Goal: Task Accomplishment & Management: Manage account settings

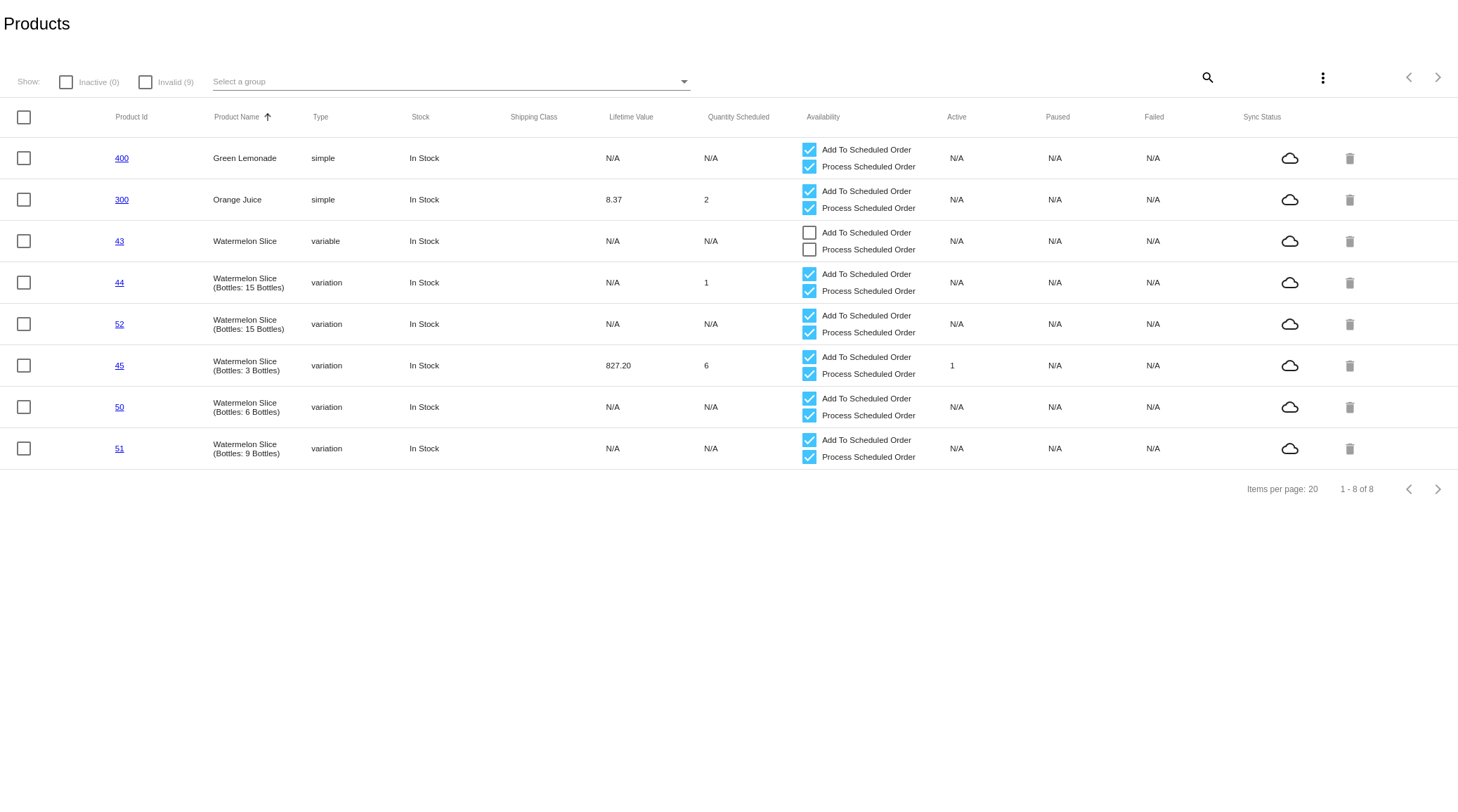
click at [142, 89] on div at bounding box center [145, 82] width 14 height 14
click at [145, 89] on input "Invalid (9)" at bounding box center [145, 89] width 1 height 1
checkbox input "true"
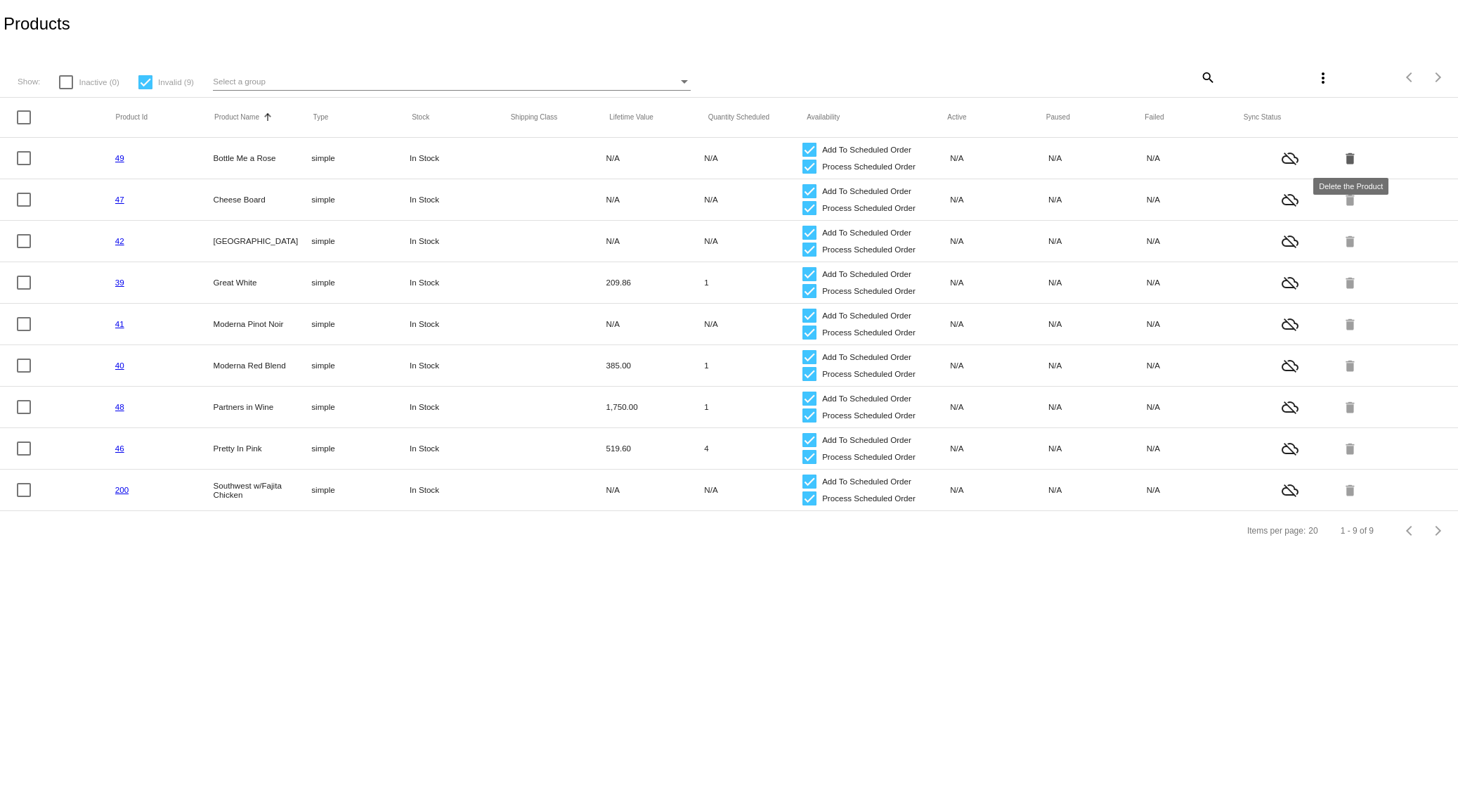
click at [1348, 161] on mat-icon "delete" at bounding box center [1351, 158] width 17 height 22
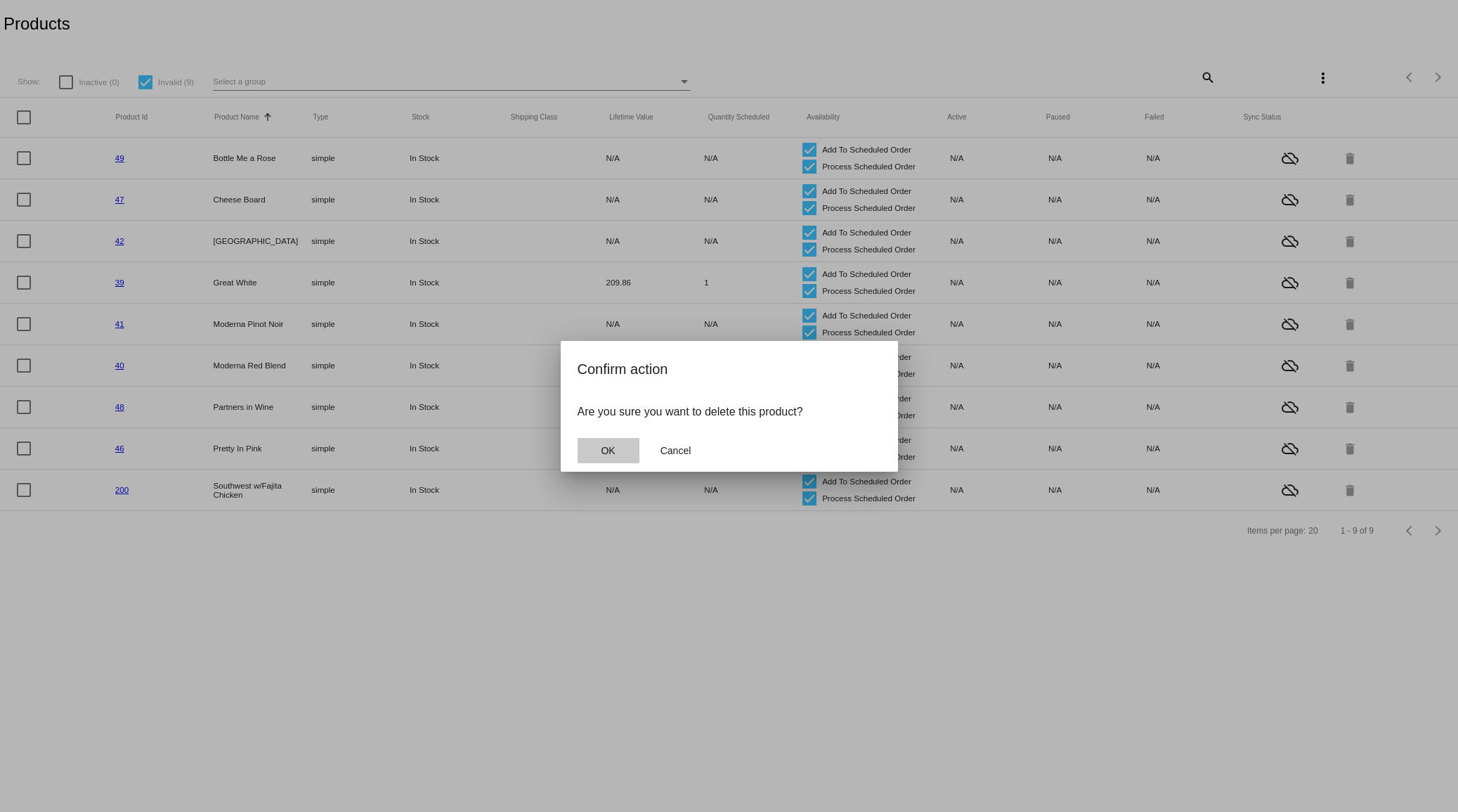
click at [621, 448] on button "OK" at bounding box center [609, 451] width 62 height 25
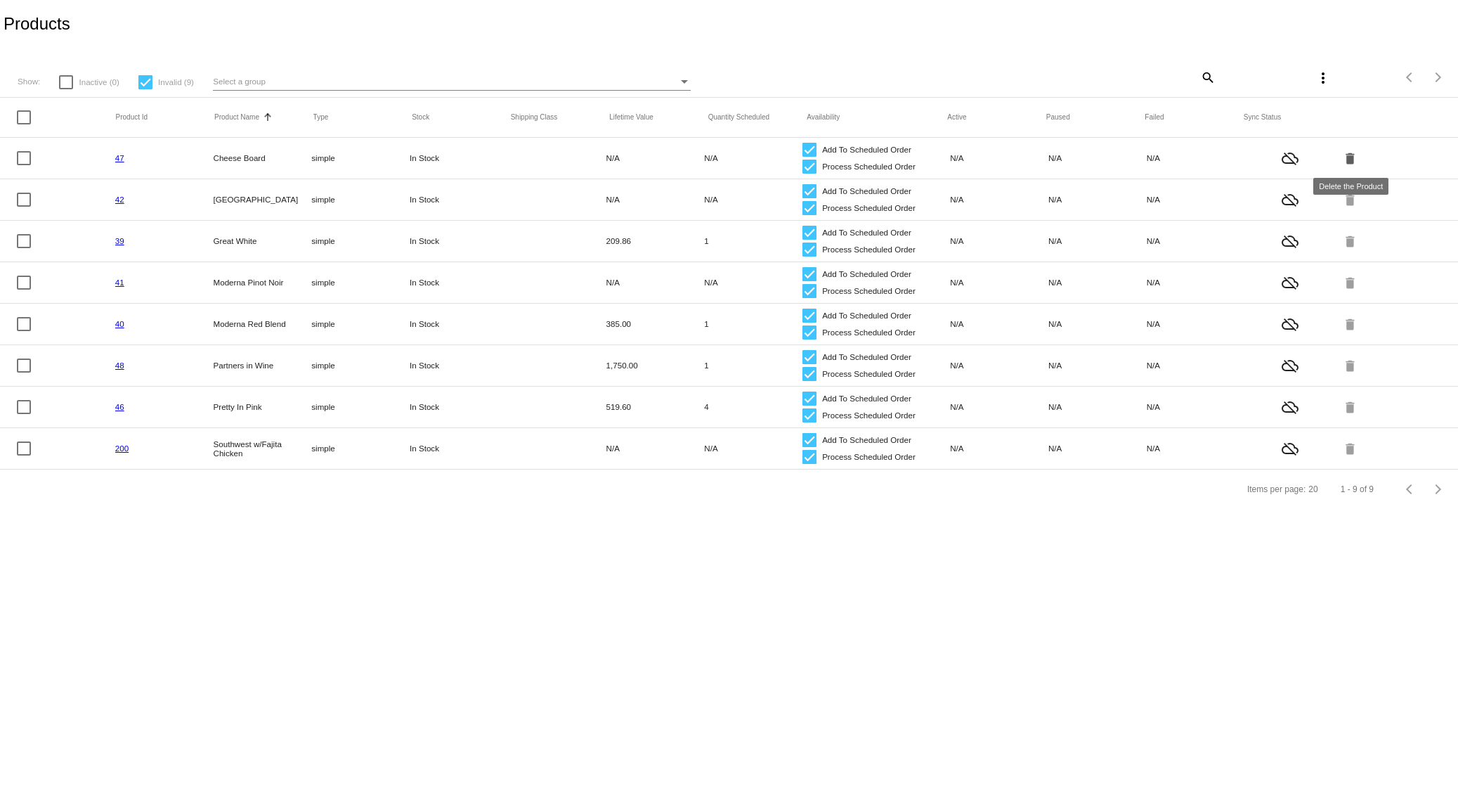
click at [1345, 161] on mat-icon "delete" at bounding box center [1351, 158] width 17 height 22
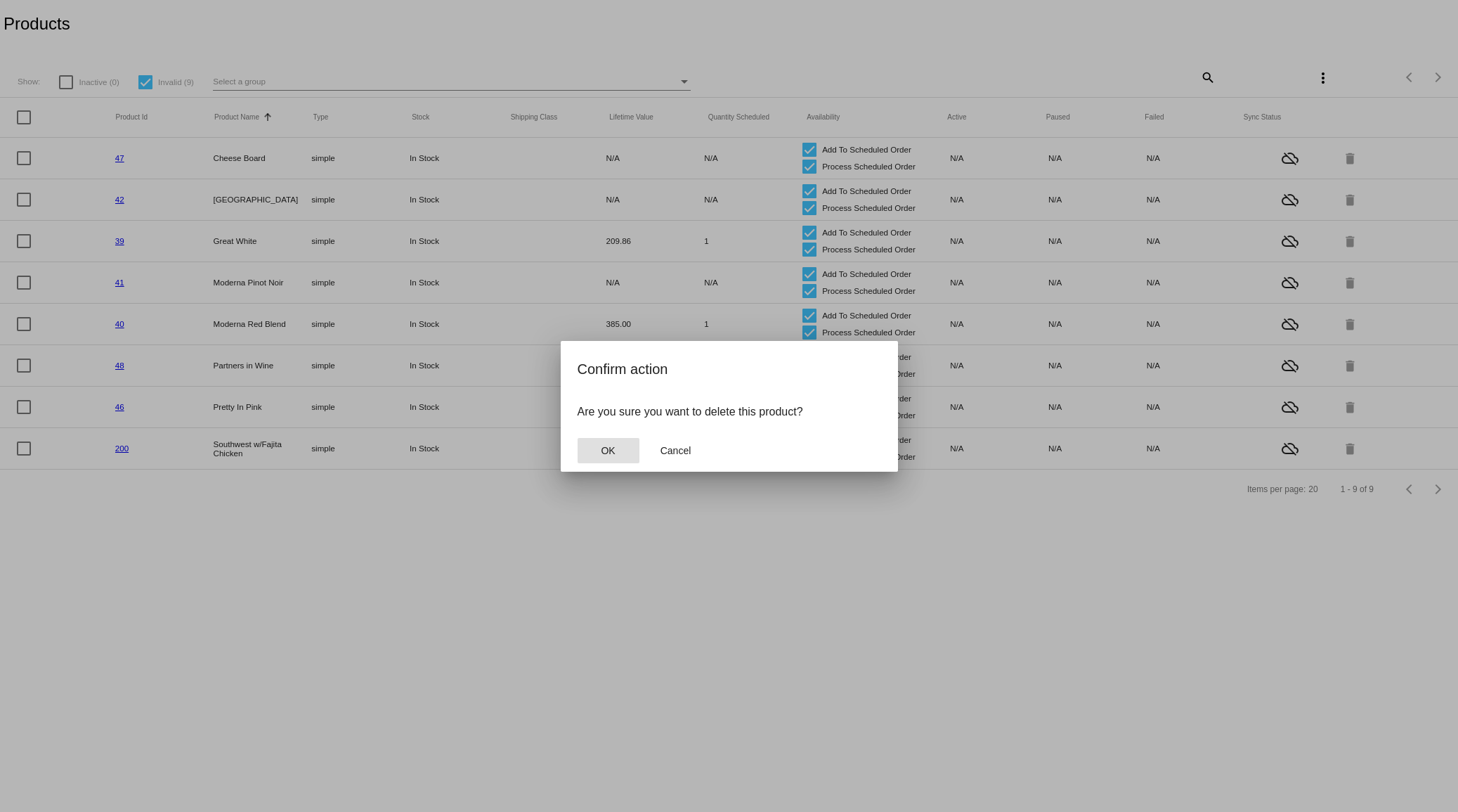
click at [613, 443] on button "OK" at bounding box center [609, 451] width 62 height 25
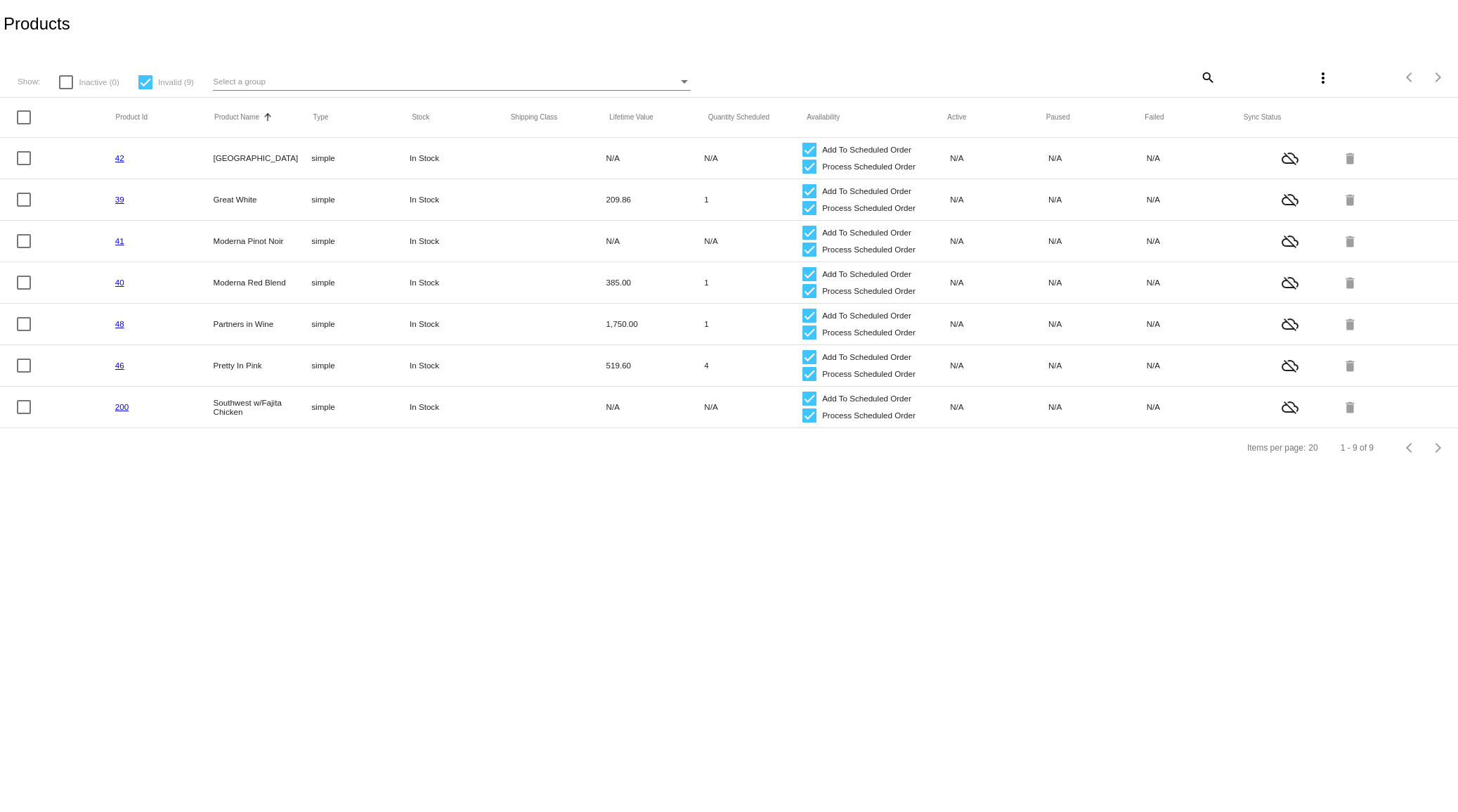
click at [24, 120] on div at bounding box center [24, 117] width 14 height 14
click at [24, 124] on input "checkbox" at bounding box center [24, 124] width 1 height 1
checkbox input "true"
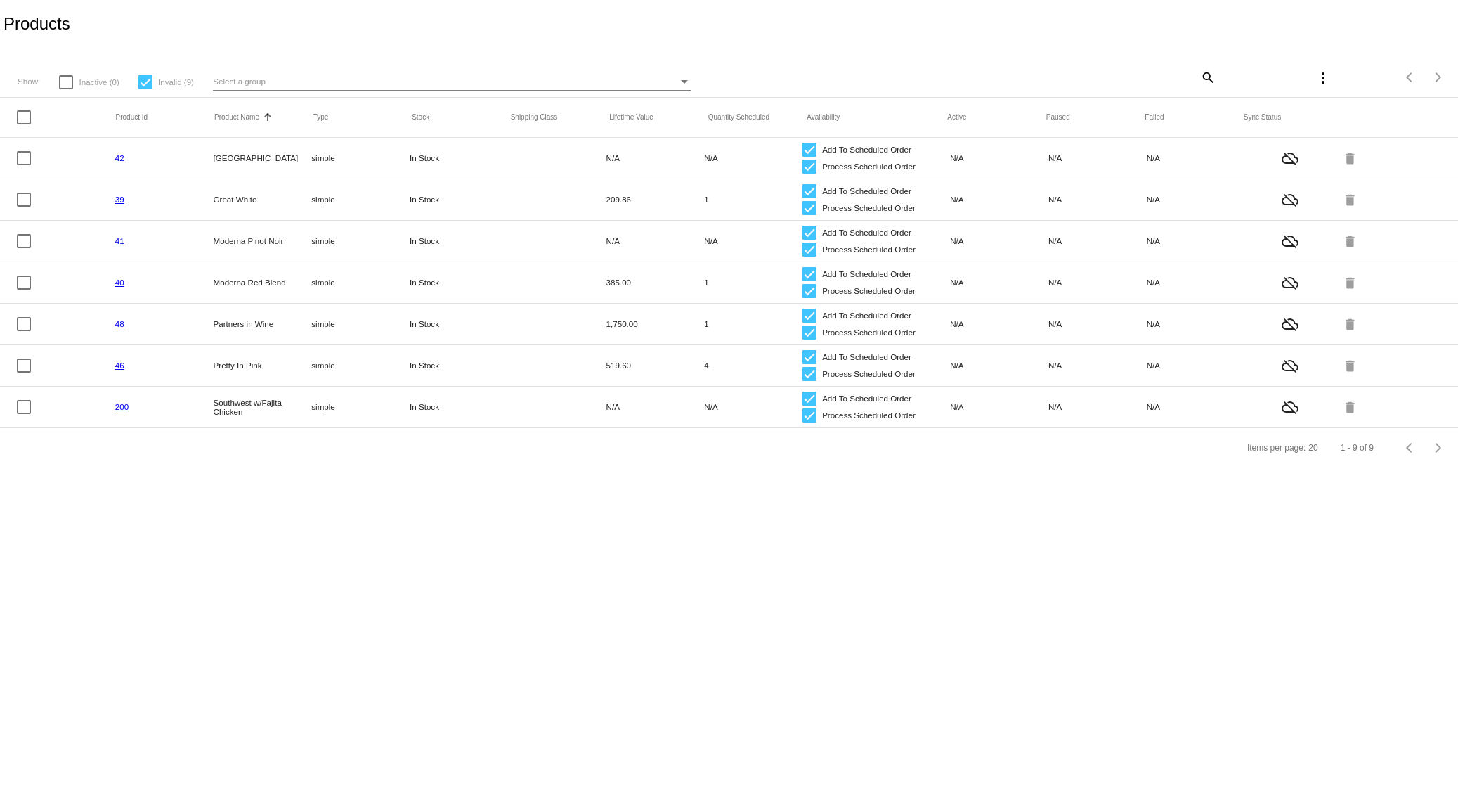
checkbox input "true"
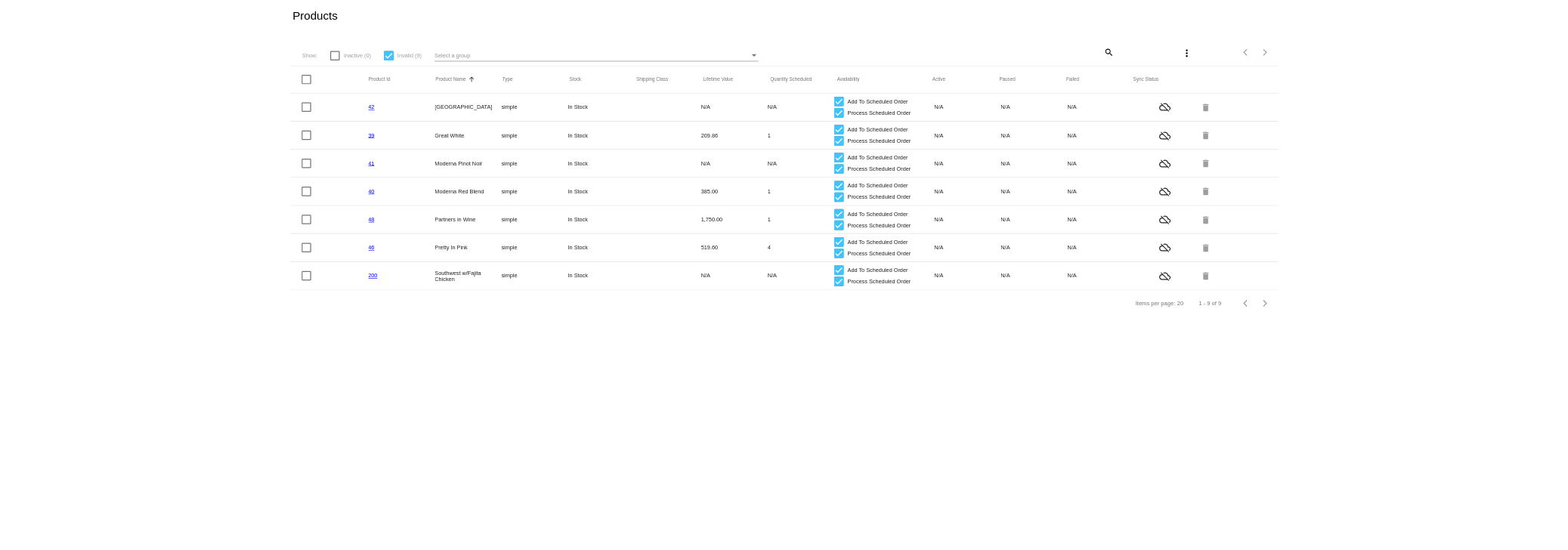
scroll to position [8, 0]
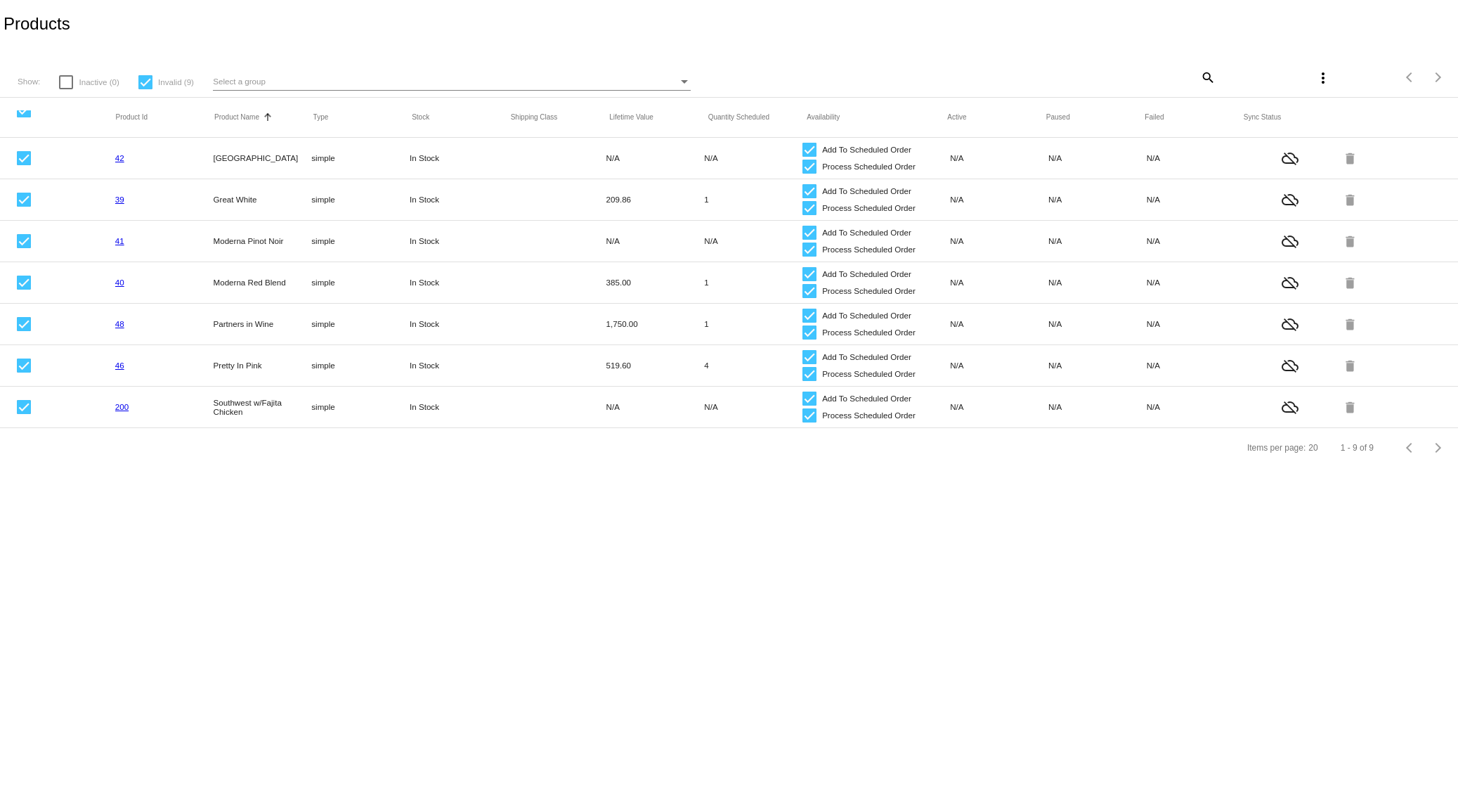
click at [1199, 81] on mat-icon "search" at bounding box center [1207, 77] width 17 height 22
click at [1317, 69] on button "more_vert" at bounding box center [1323, 77] width 28 height 28
click at [1259, 152] on span "Delete (7) items" at bounding box center [1233, 153] width 70 height 11
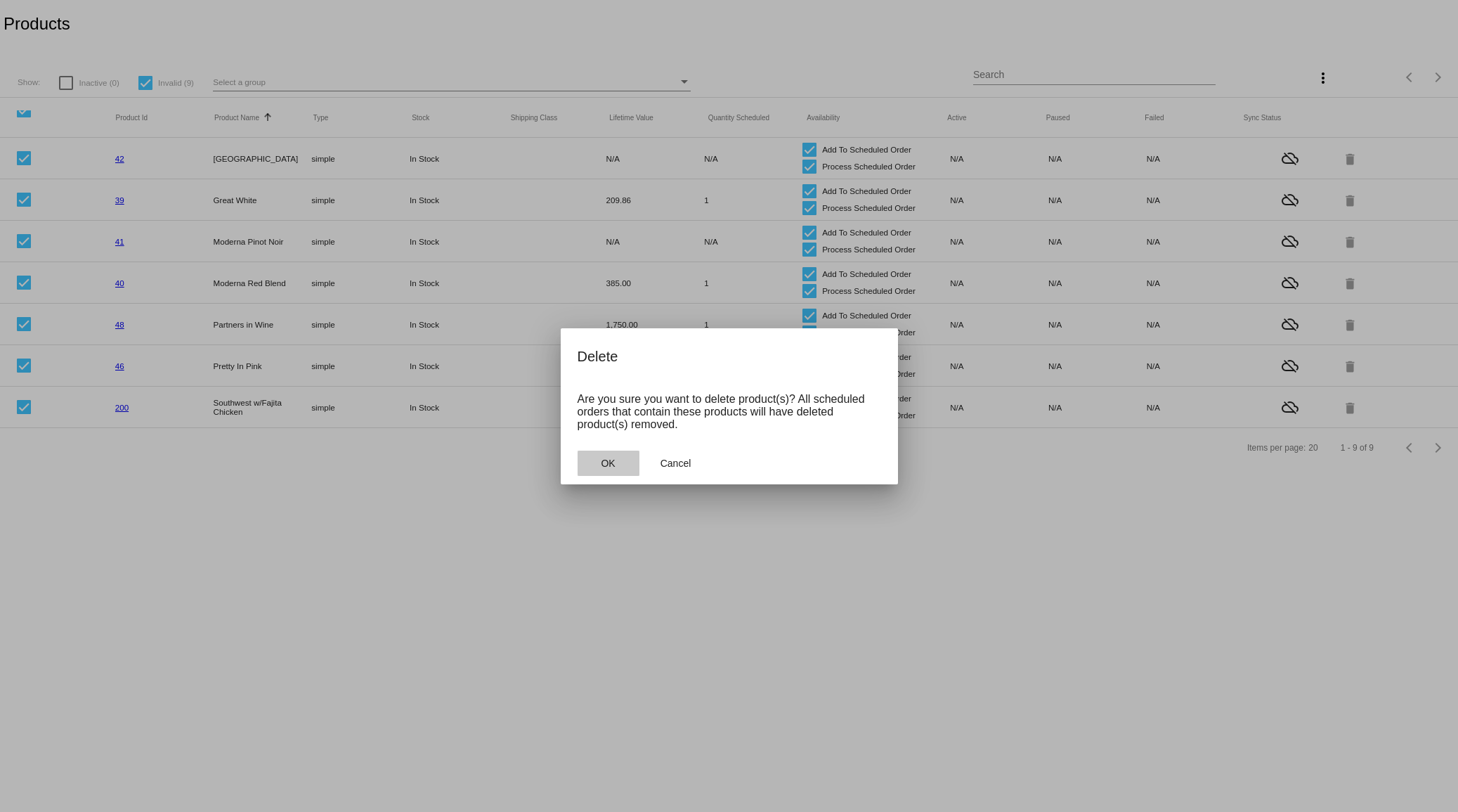
click at [610, 463] on span "OK" at bounding box center [607, 463] width 14 height 11
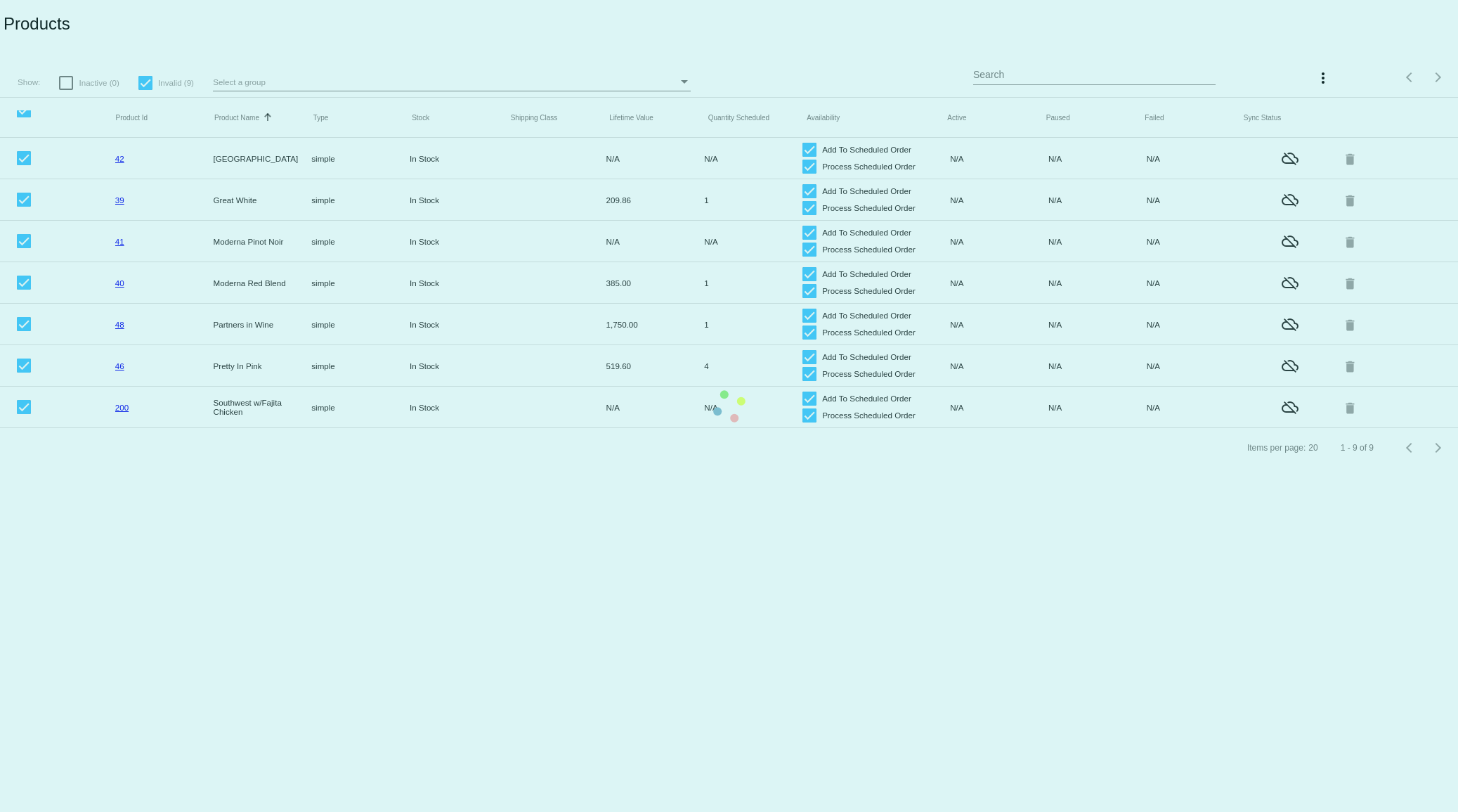
checkbox input "false"
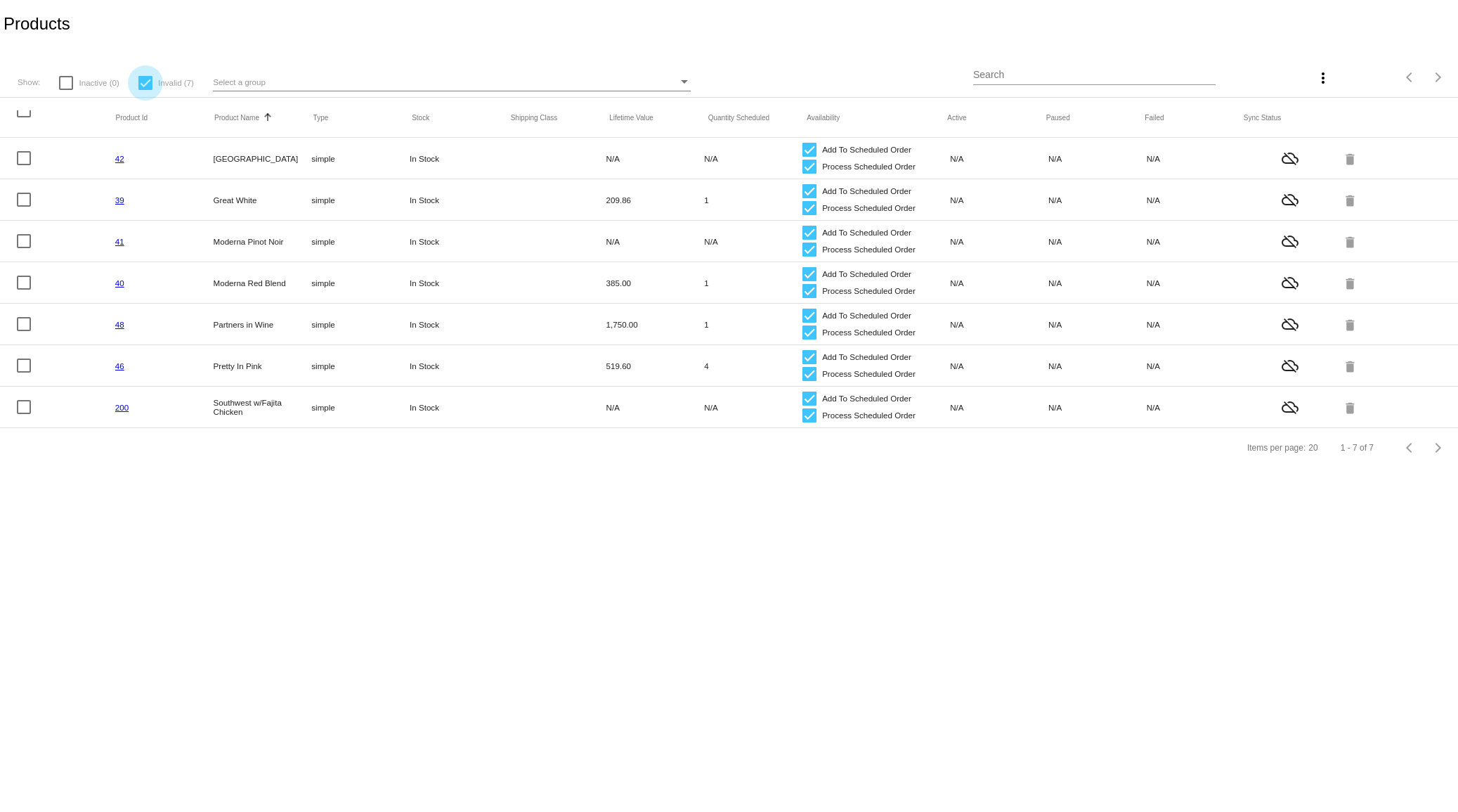
click at [142, 81] on div at bounding box center [145, 83] width 14 height 14
click at [145, 90] on input "Invalid (7)" at bounding box center [145, 90] width 1 height 1
click at [142, 81] on div at bounding box center [145, 83] width 14 height 14
click at [145, 90] on input "Invalid (7)" at bounding box center [145, 90] width 1 height 1
checkbox input "true"
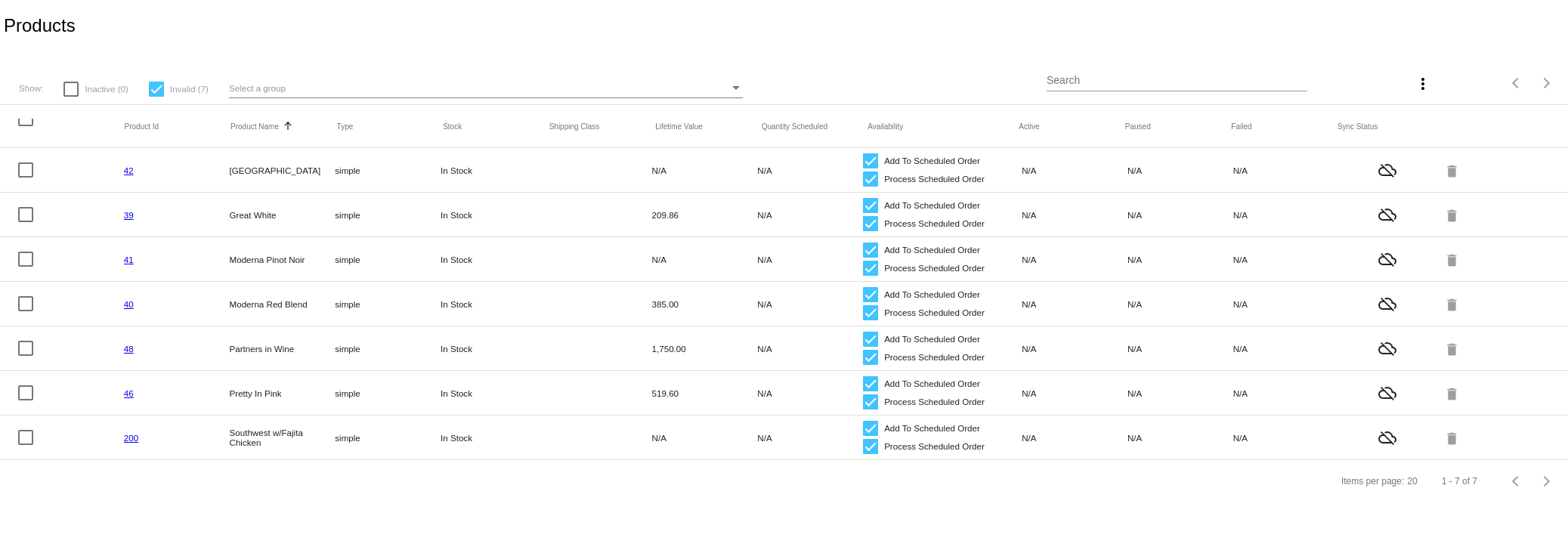
click at [26, 127] on mat-header-cell at bounding box center [71, 126] width 106 height 15
click at [23, 121] on div at bounding box center [25, 118] width 15 height 15
click at [25, 126] on input "checkbox" at bounding box center [25, 126] width 1 height 1
checkbox input "true"
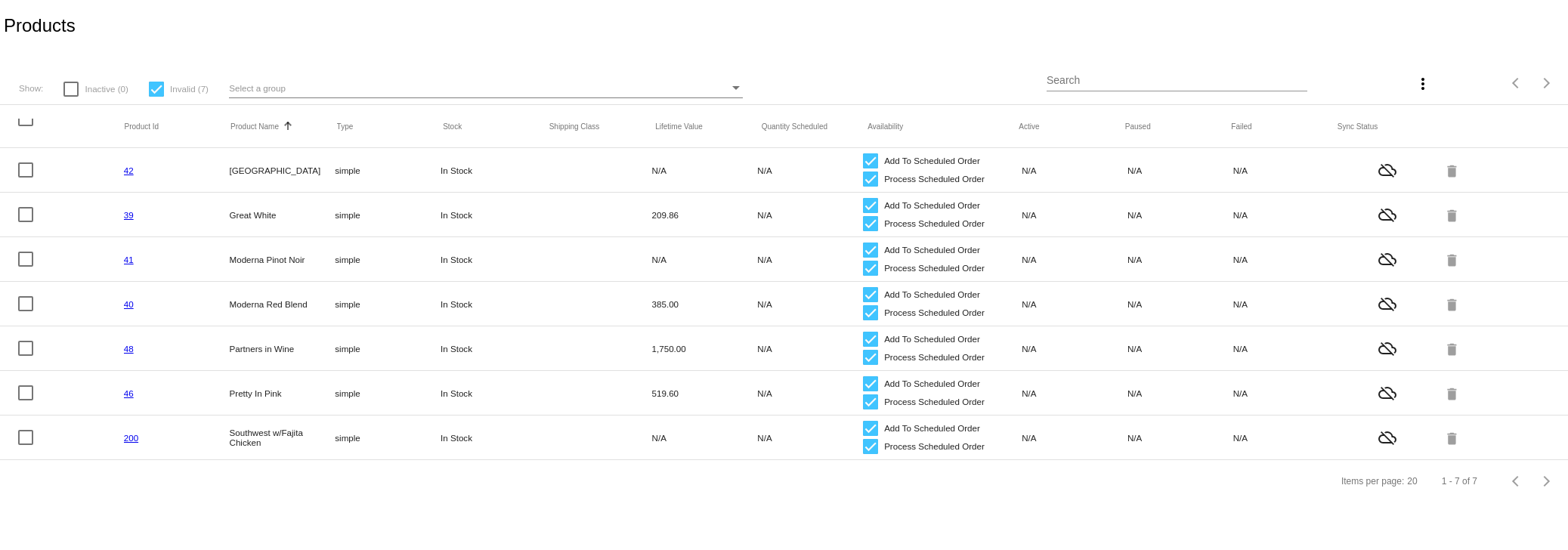
checkbox input "true"
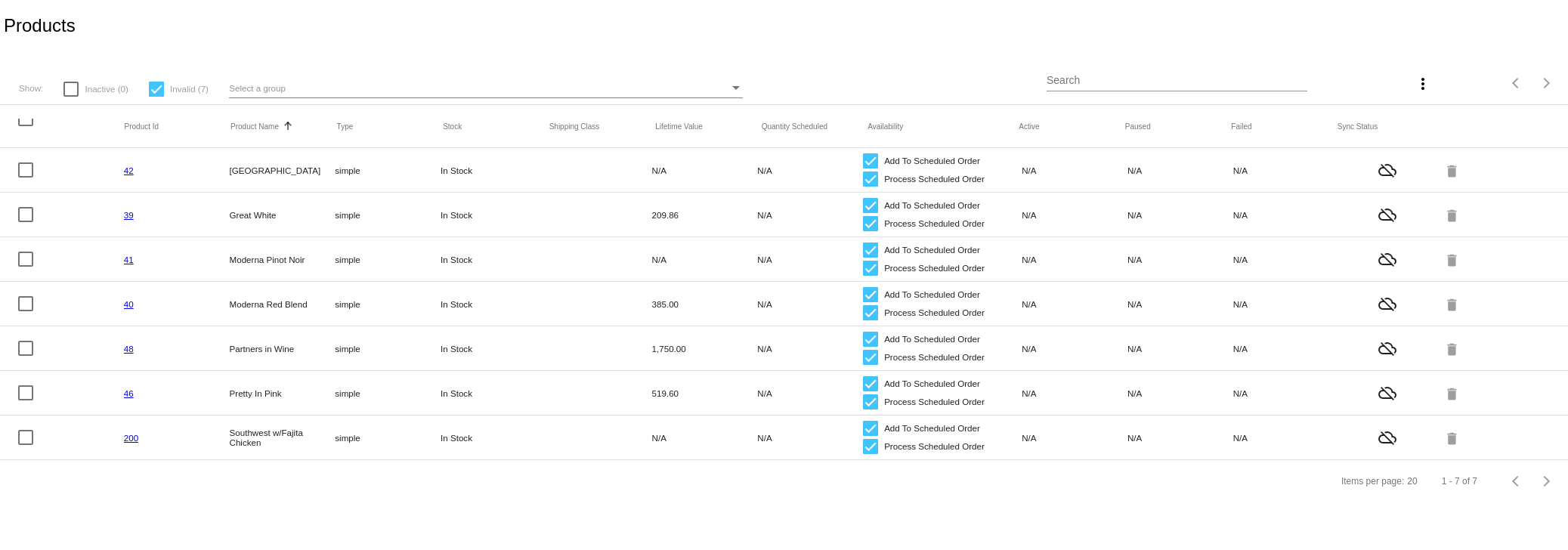
checkbox input "true"
click at [1429, 83] on mat-icon "more_vert" at bounding box center [1423, 84] width 19 height 19
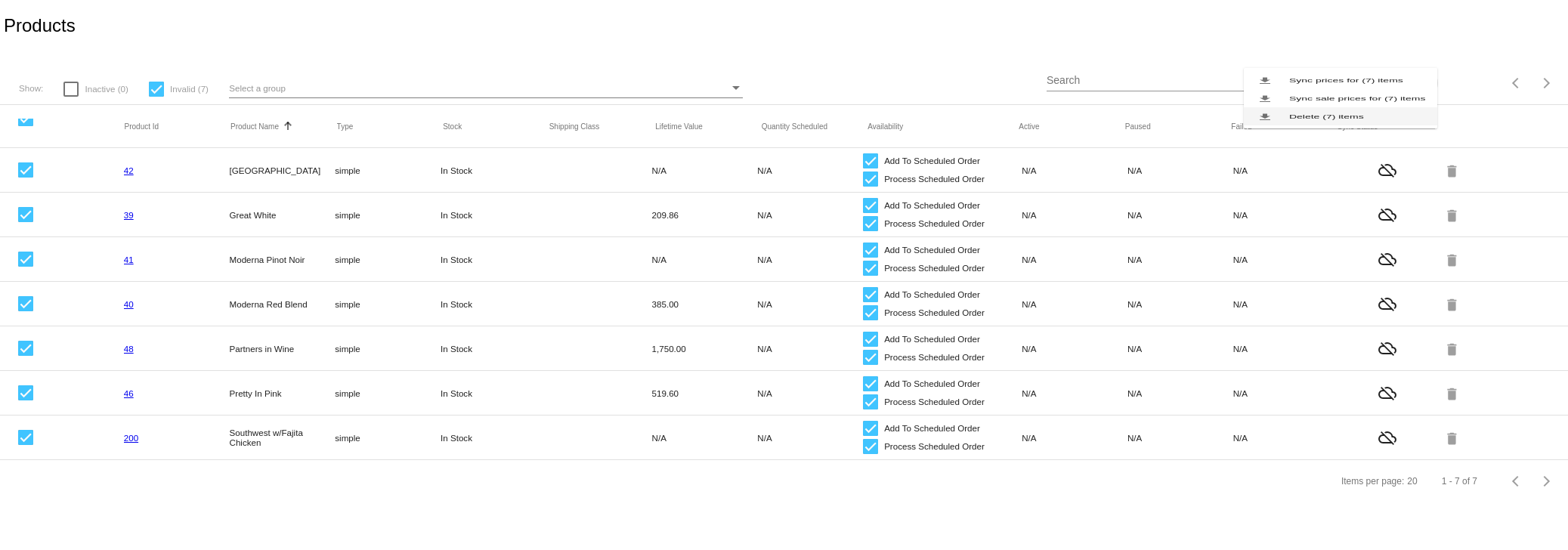
click at [1397, 126] on button "file_download Delete (7) items" at bounding box center [1341, 116] width 193 height 19
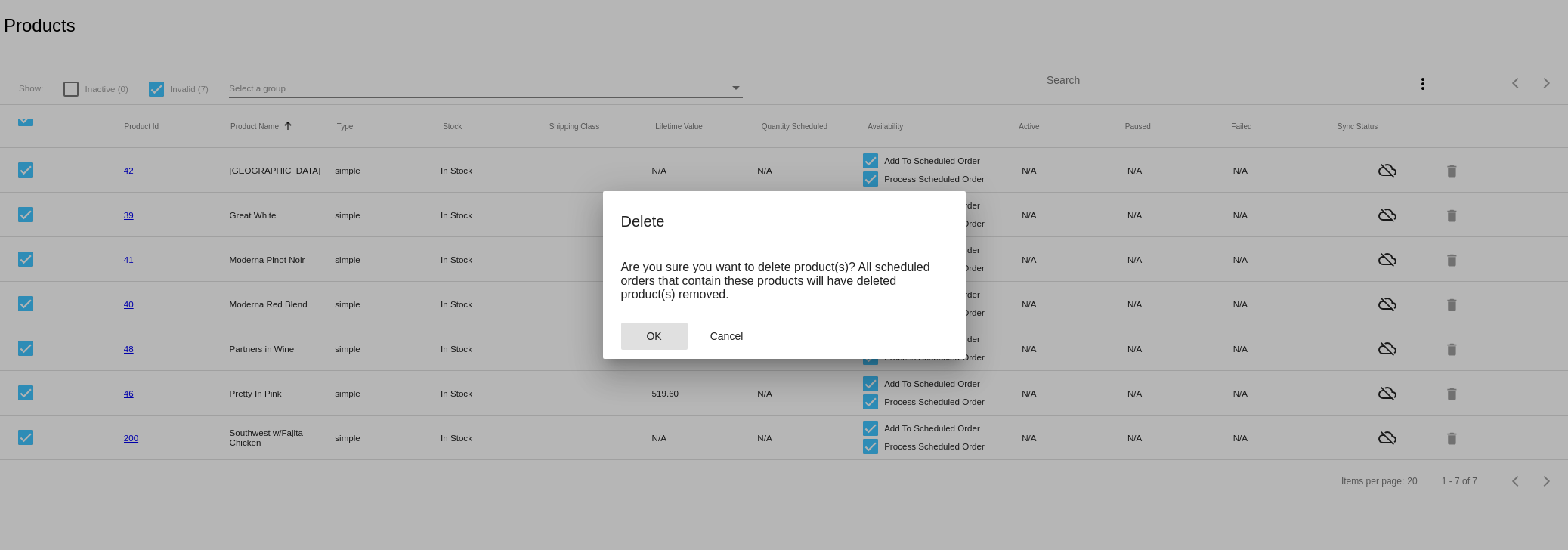
click at [632, 336] on button "OK" at bounding box center [655, 336] width 66 height 27
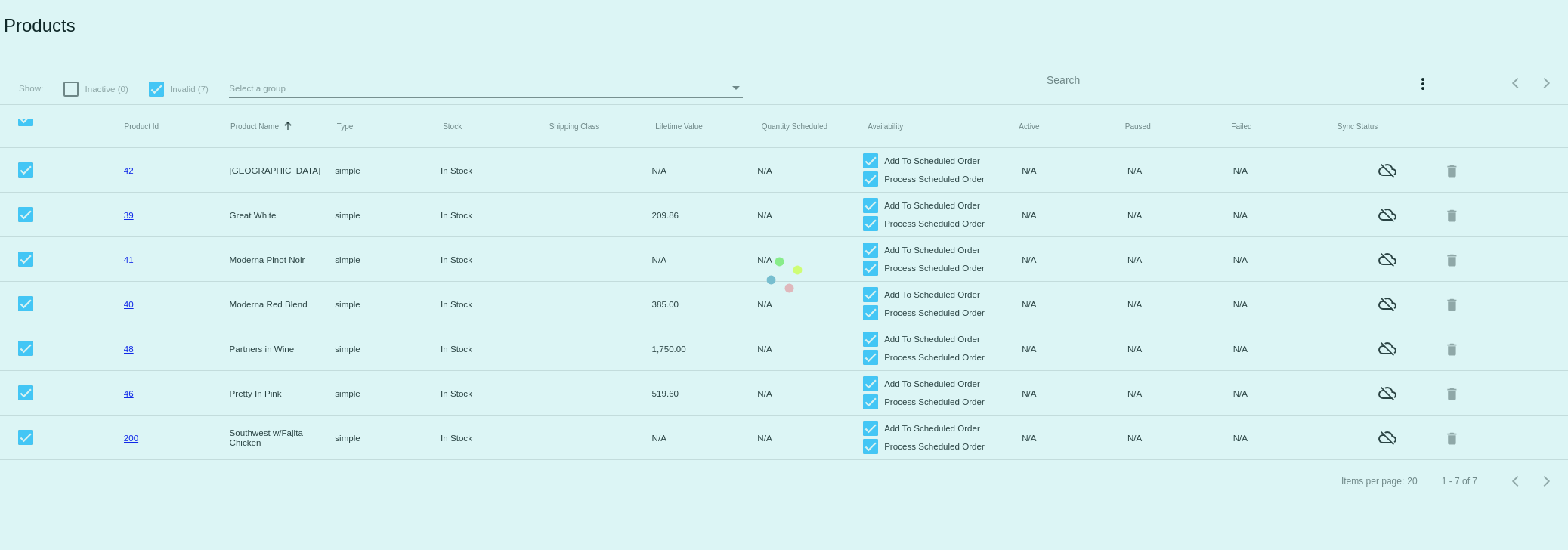
checkbox input "false"
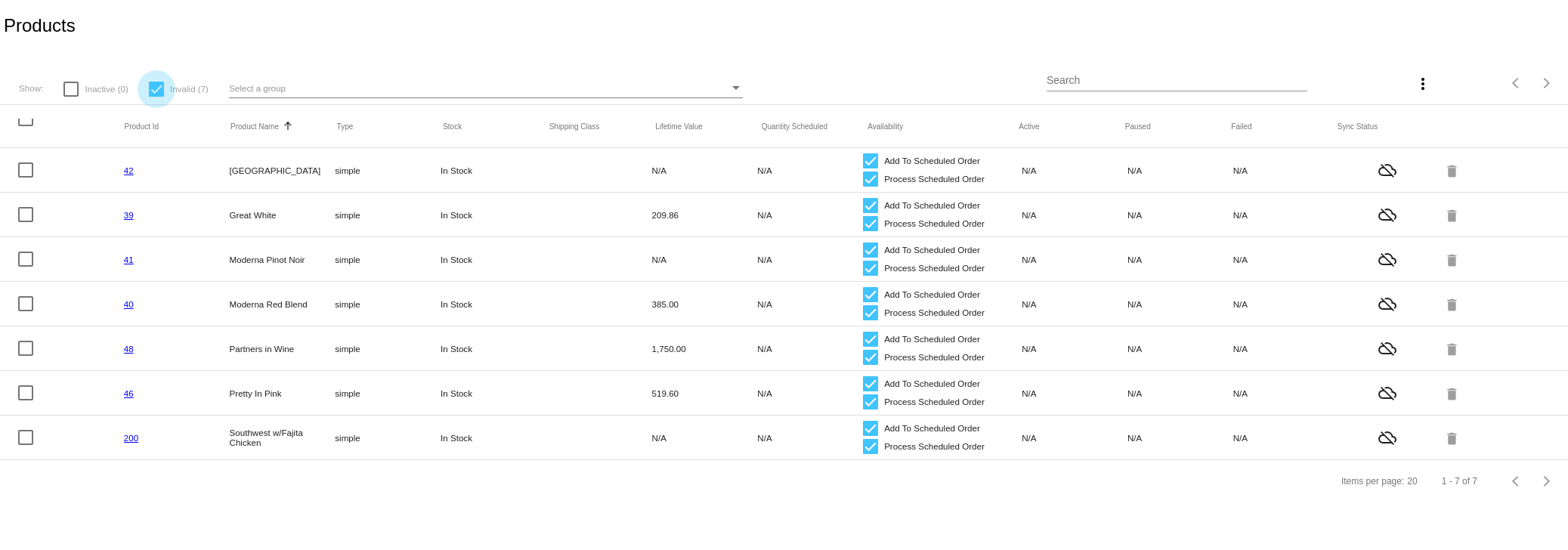
click at [151, 89] on div at bounding box center [156, 89] width 15 height 15
click at [156, 97] on input "Invalid (7)" at bounding box center [156, 97] width 1 height 1
click at [155, 87] on div at bounding box center [156, 89] width 15 height 15
click at [156, 97] on input "Invalid (7)" at bounding box center [156, 97] width 1 height 1
checkbox input "true"
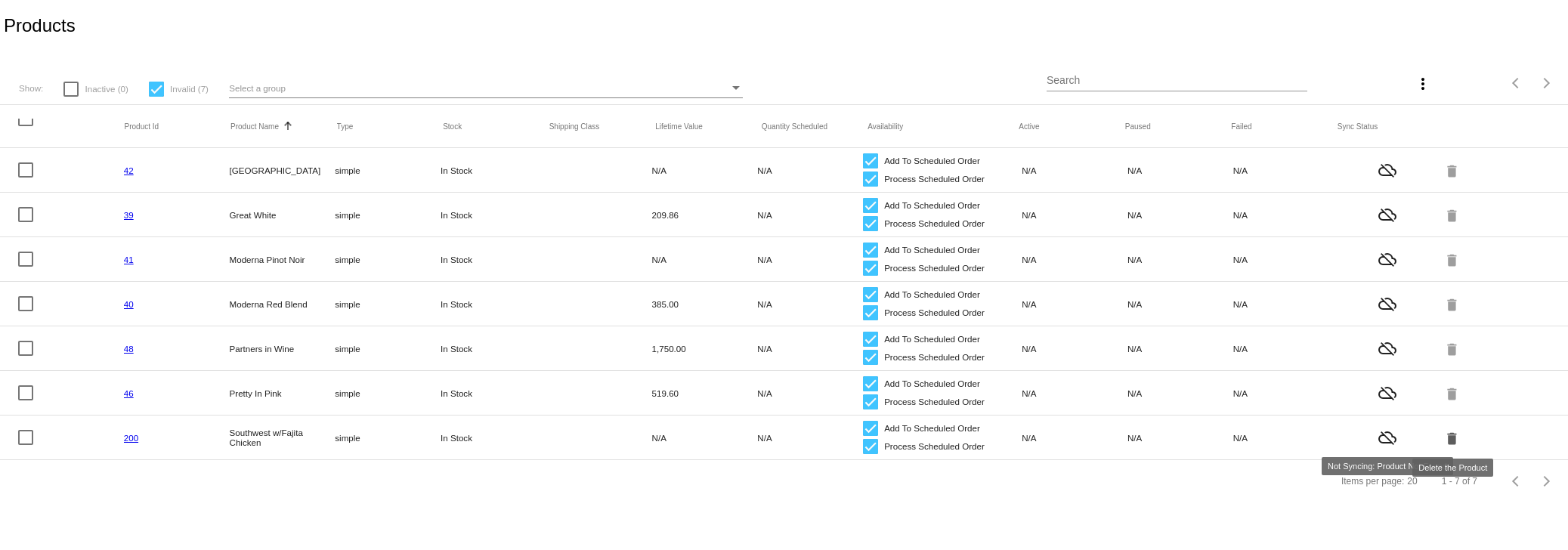
click at [1453, 439] on mat-icon "delete" at bounding box center [1453, 438] width 19 height 23
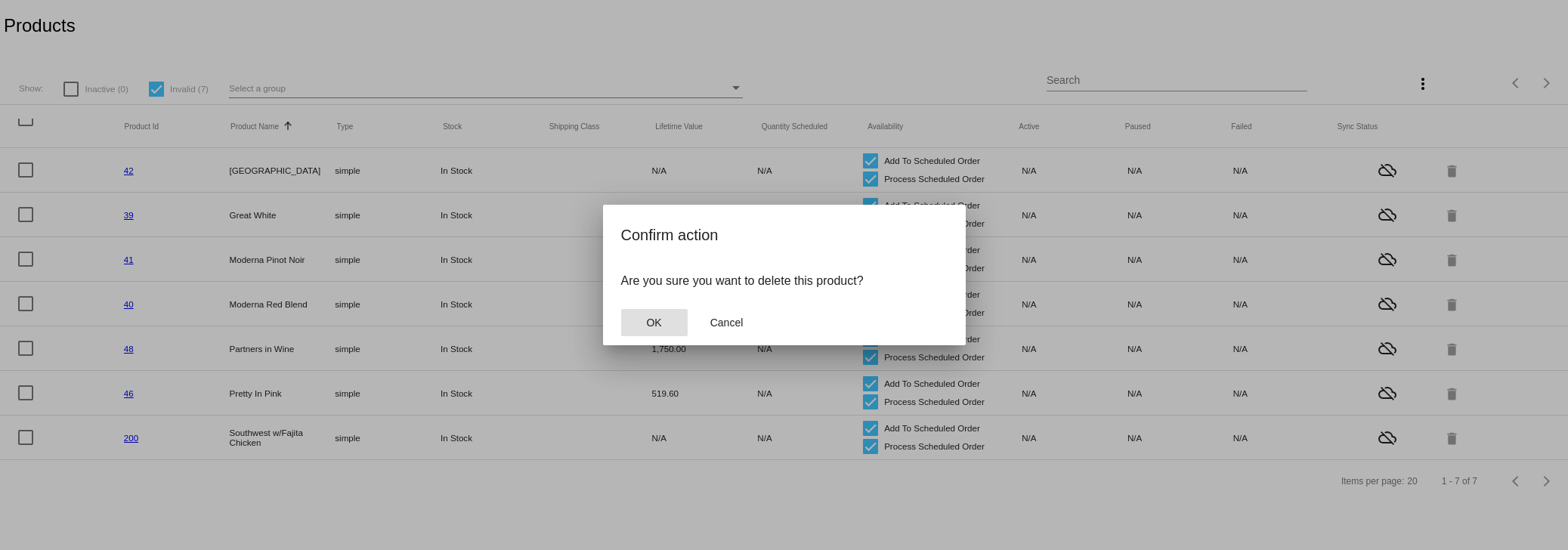
click at [622, 309] on button "OK" at bounding box center [655, 323] width 66 height 27
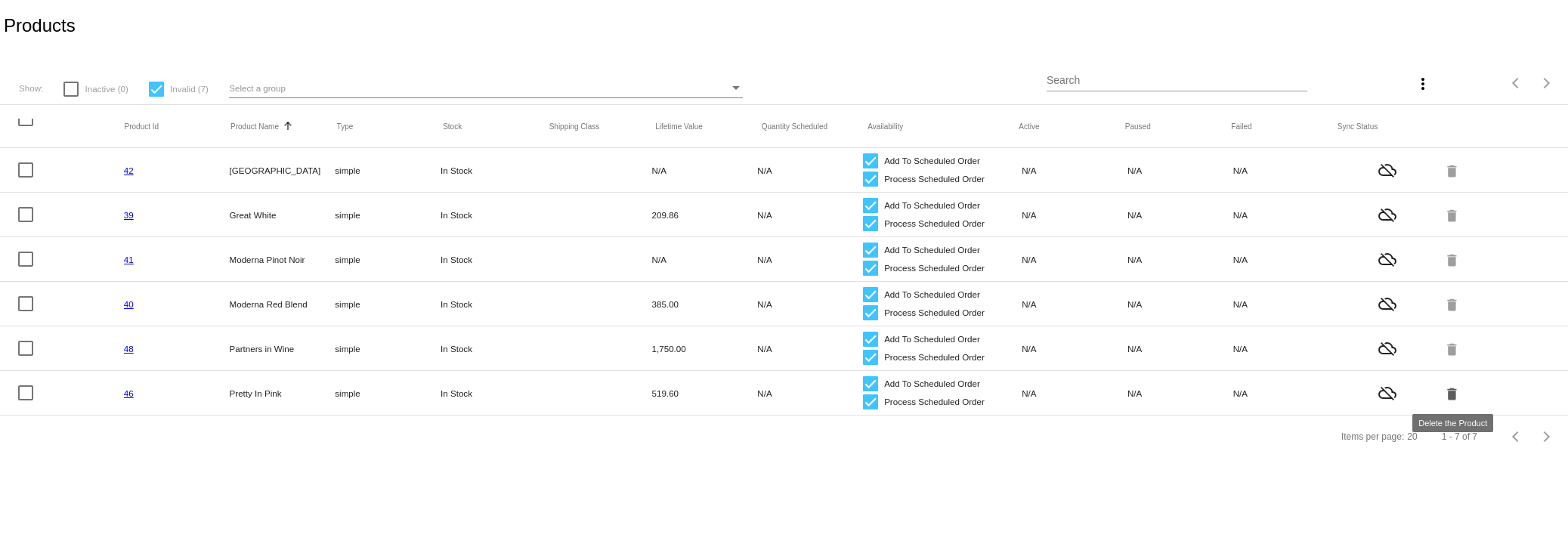
click at [1449, 394] on mat-icon "delete" at bounding box center [1453, 393] width 19 height 23
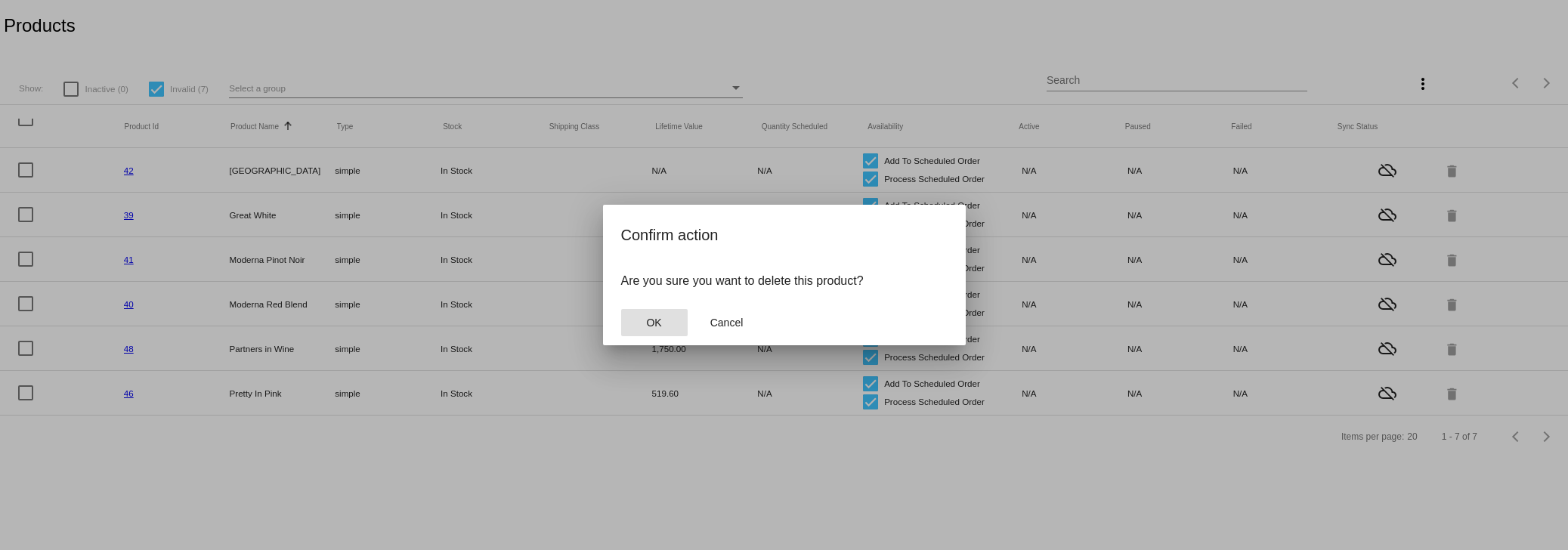
click at [622, 309] on button "OK" at bounding box center [655, 323] width 66 height 27
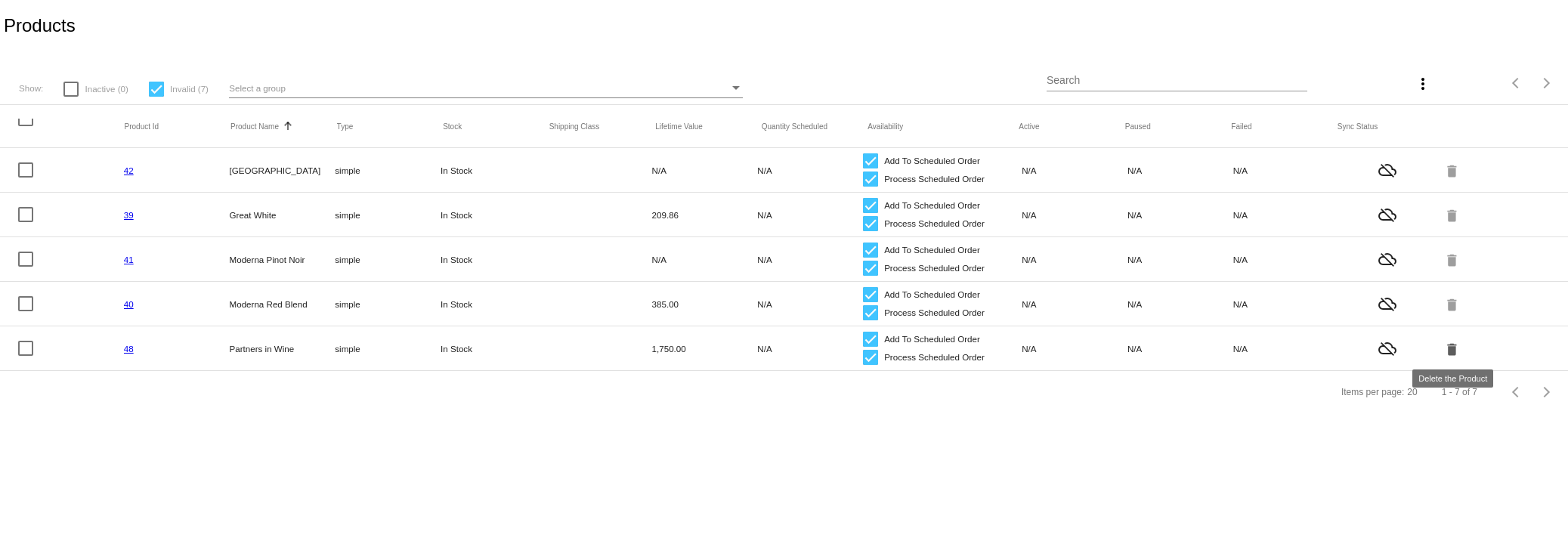
click at [1450, 343] on mat-icon "delete" at bounding box center [1453, 348] width 19 height 23
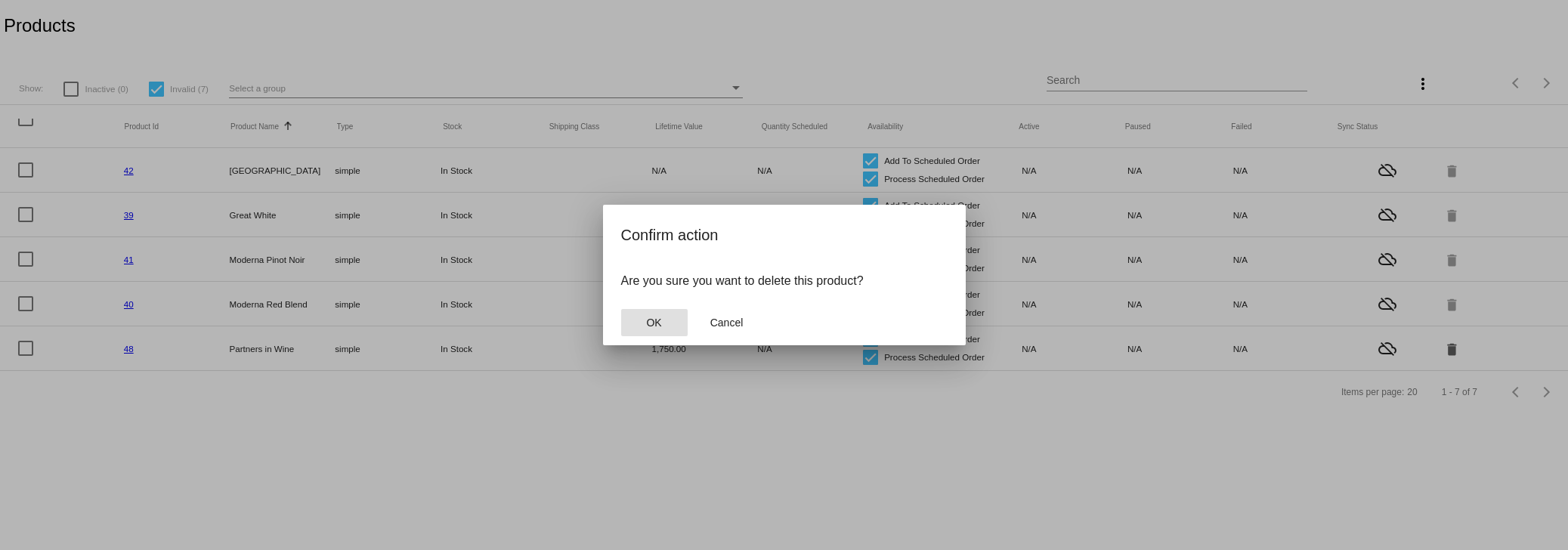
click at [622, 309] on button "OK" at bounding box center [655, 323] width 66 height 27
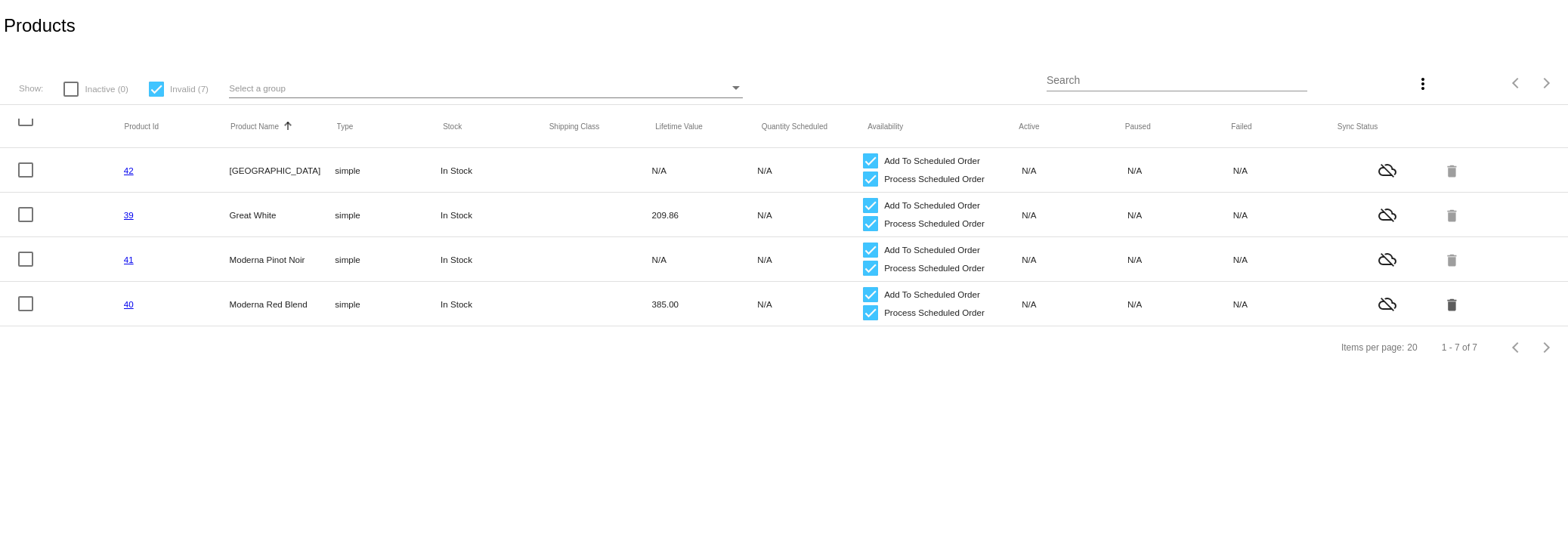
click at [1447, 314] on mat-icon "delete" at bounding box center [1453, 304] width 19 height 23
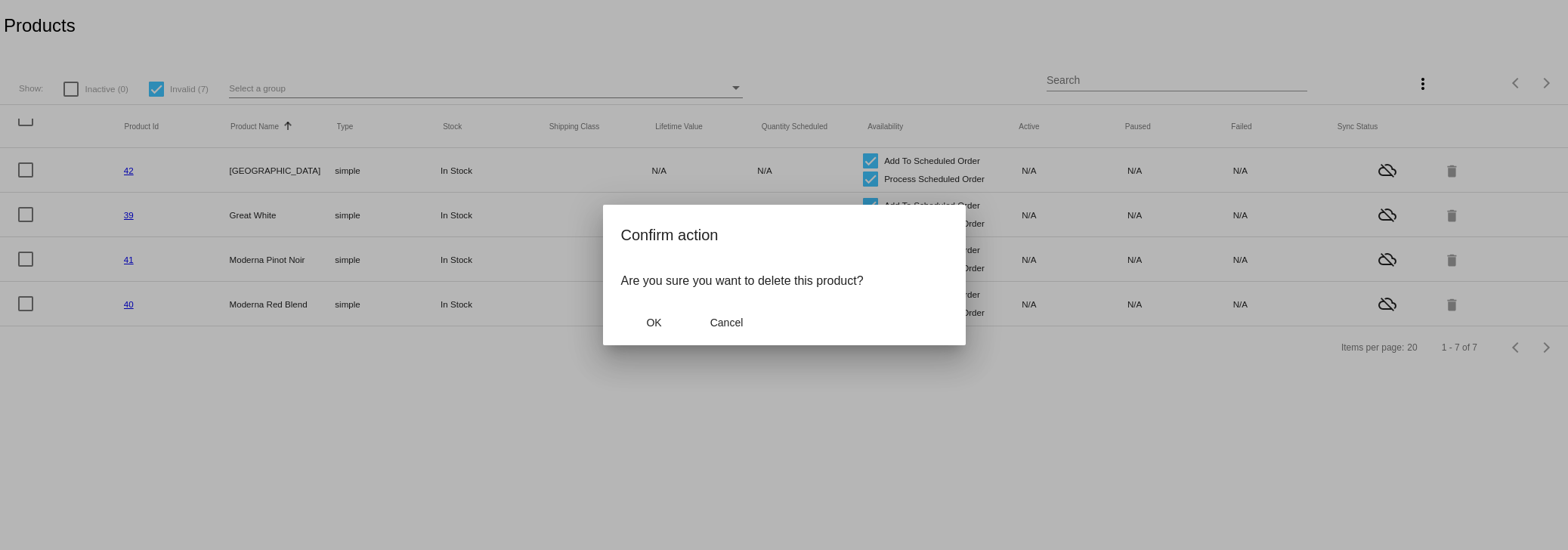
click at [622, 309] on button "OK" at bounding box center [655, 323] width 66 height 27
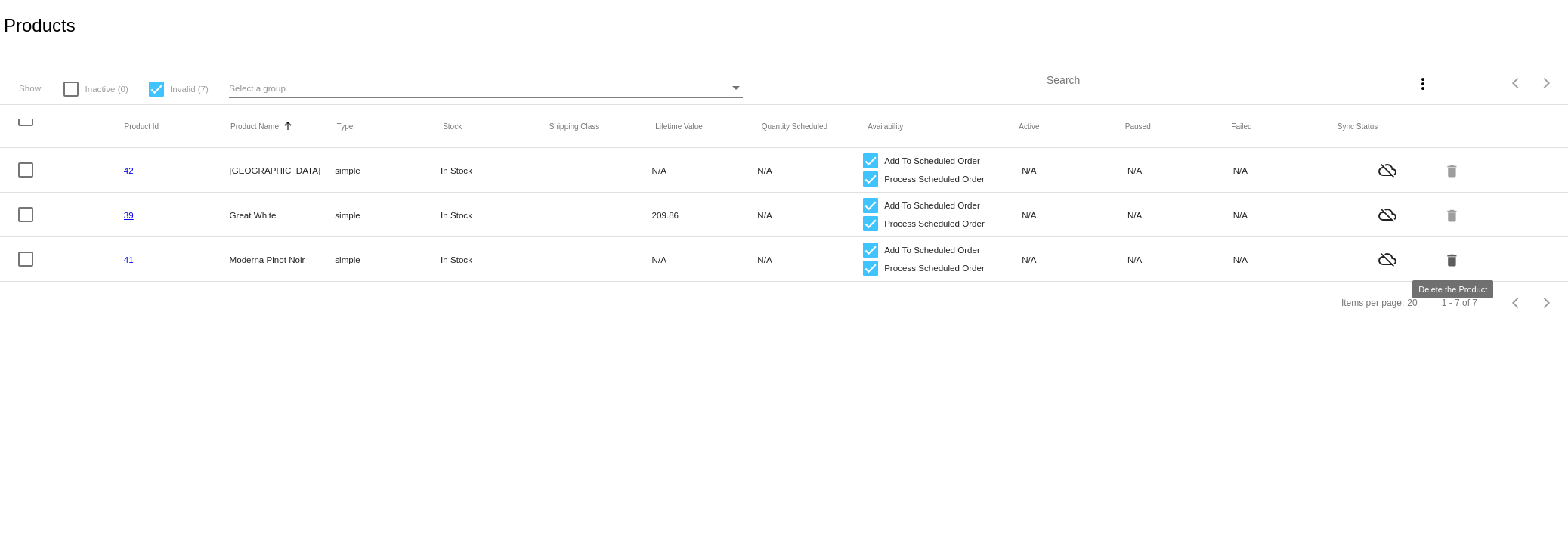
click at [1452, 257] on mat-icon "delete" at bounding box center [1453, 259] width 19 height 23
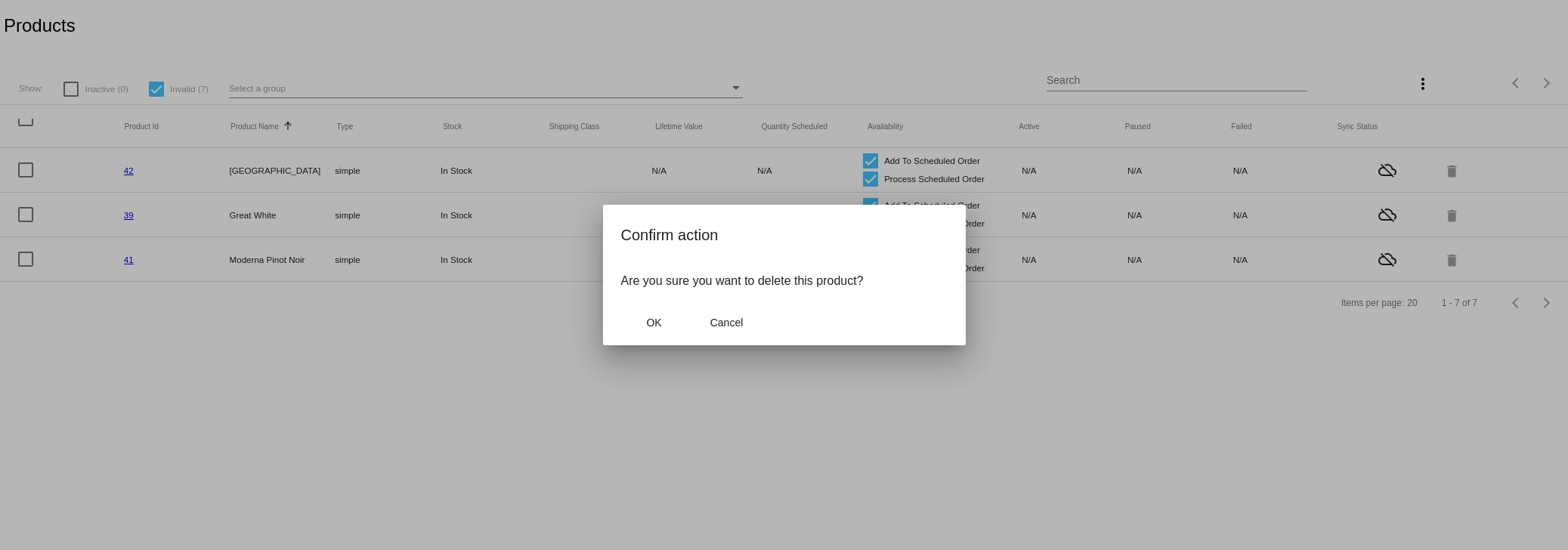
click at [622, 309] on button "OK" at bounding box center [655, 323] width 66 height 27
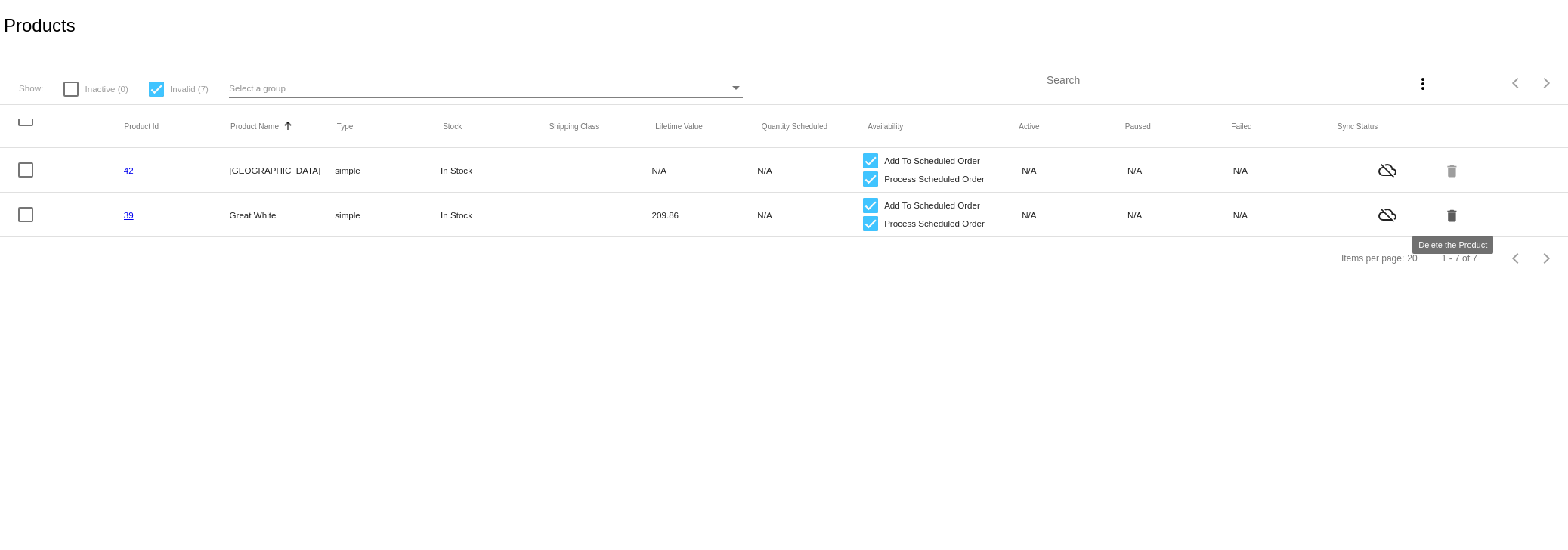
click at [1450, 216] on mat-icon "delete" at bounding box center [1453, 215] width 19 height 23
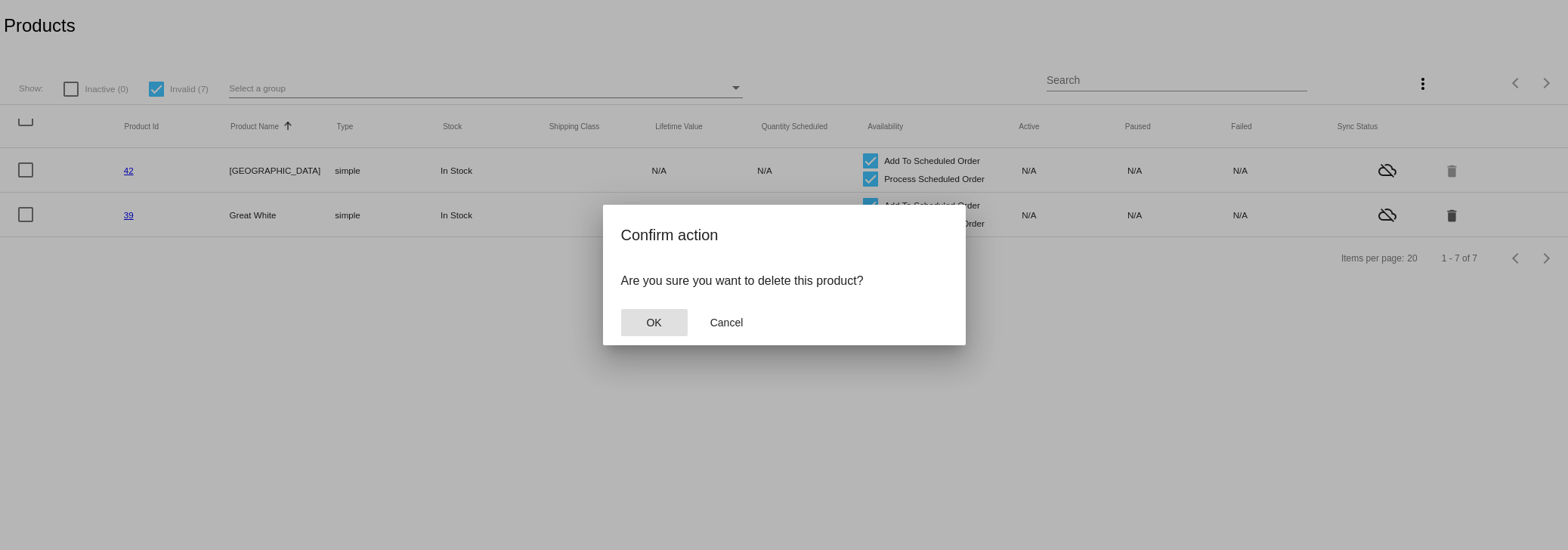
click at [622, 309] on button "OK" at bounding box center [655, 323] width 66 height 27
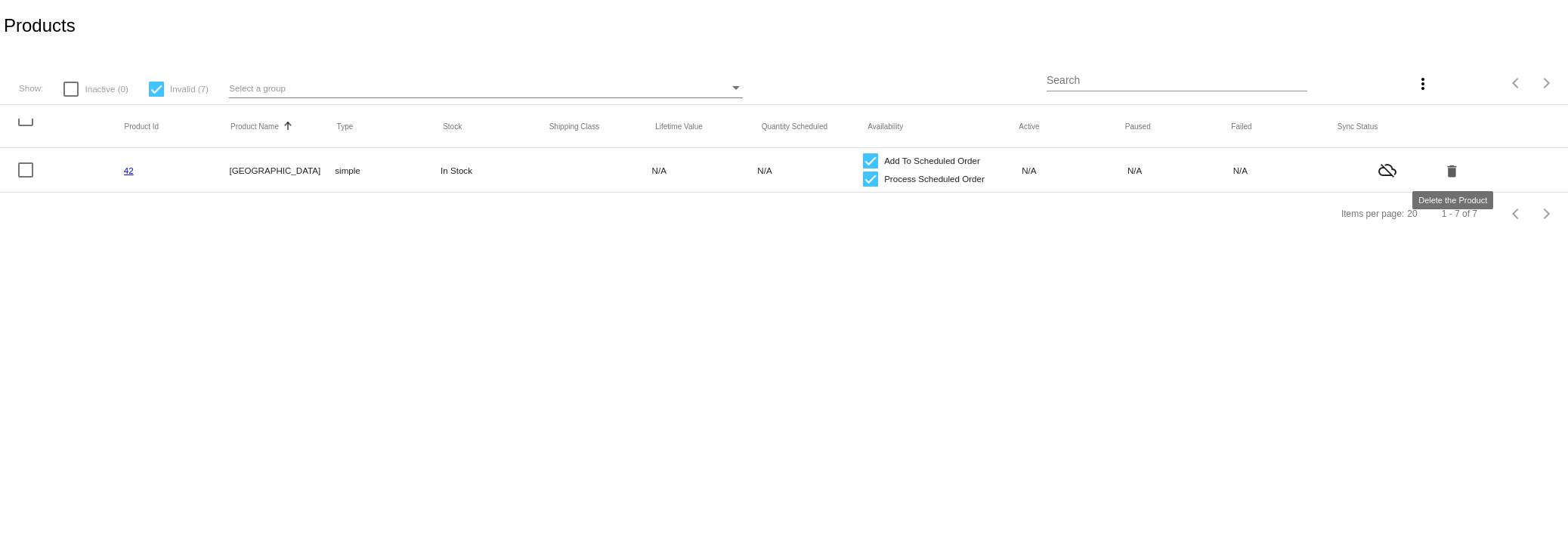
click at [1451, 175] on mat-icon "delete" at bounding box center [1453, 171] width 19 height 23
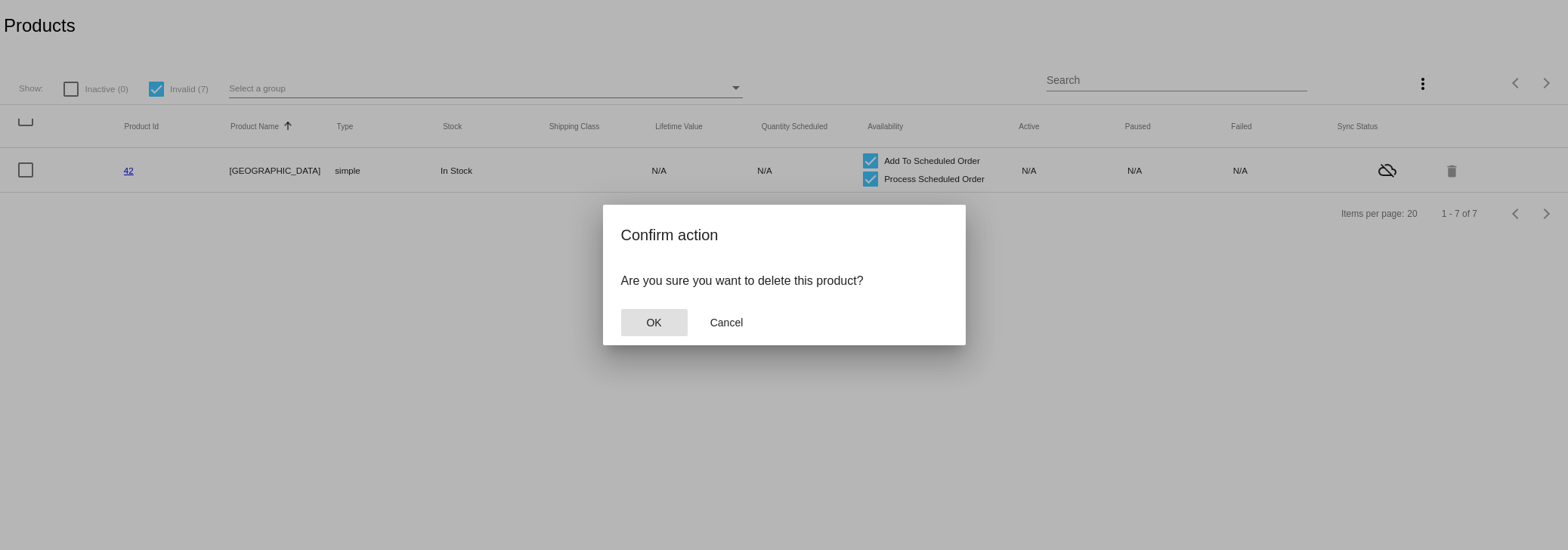
click at [622, 309] on button "OK" at bounding box center [655, 323] width 66 height 27
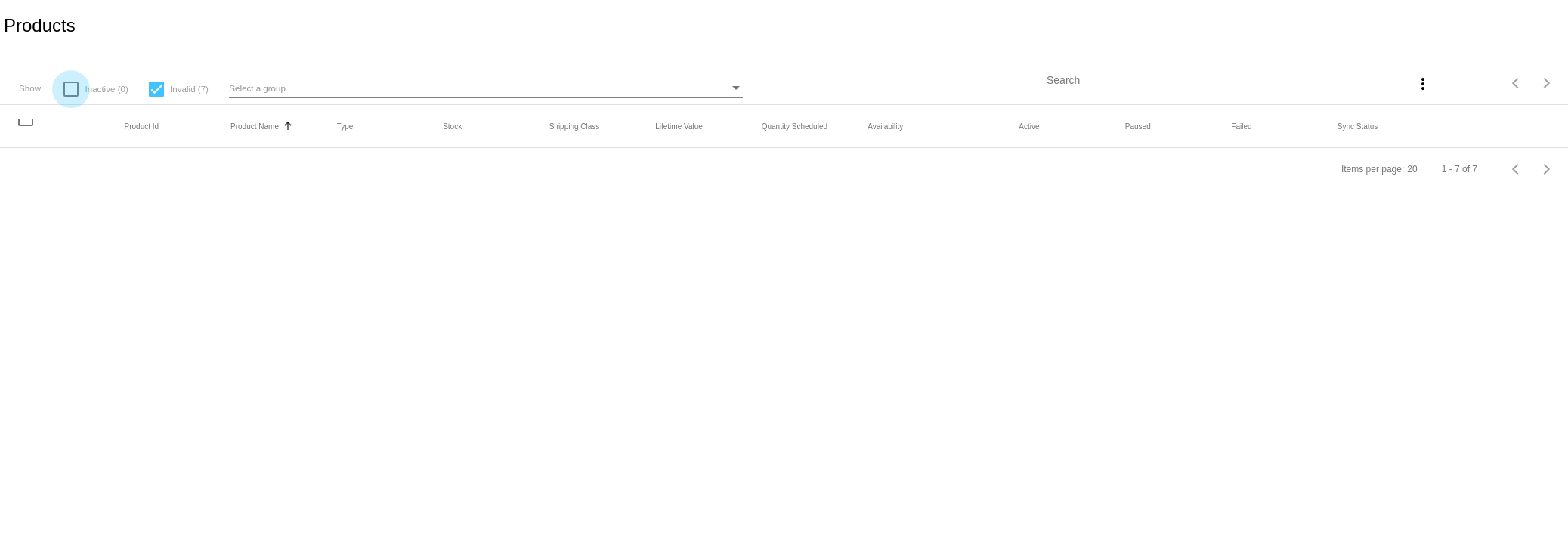
click at [77, 80] on label "Inactive (0)" at bounding box center [96, 89] width 64 height 19
click at [159, 88] on div at bounding box center [156, 89] width 15 height 15
click at [156, 97] on input "Invalid (7)" at bounding box center [156, 97] width 1 height 1
checkbox input "false"
click at [168, 11] on div "Products" at bounding box center [784, 25] width 1568 height 52
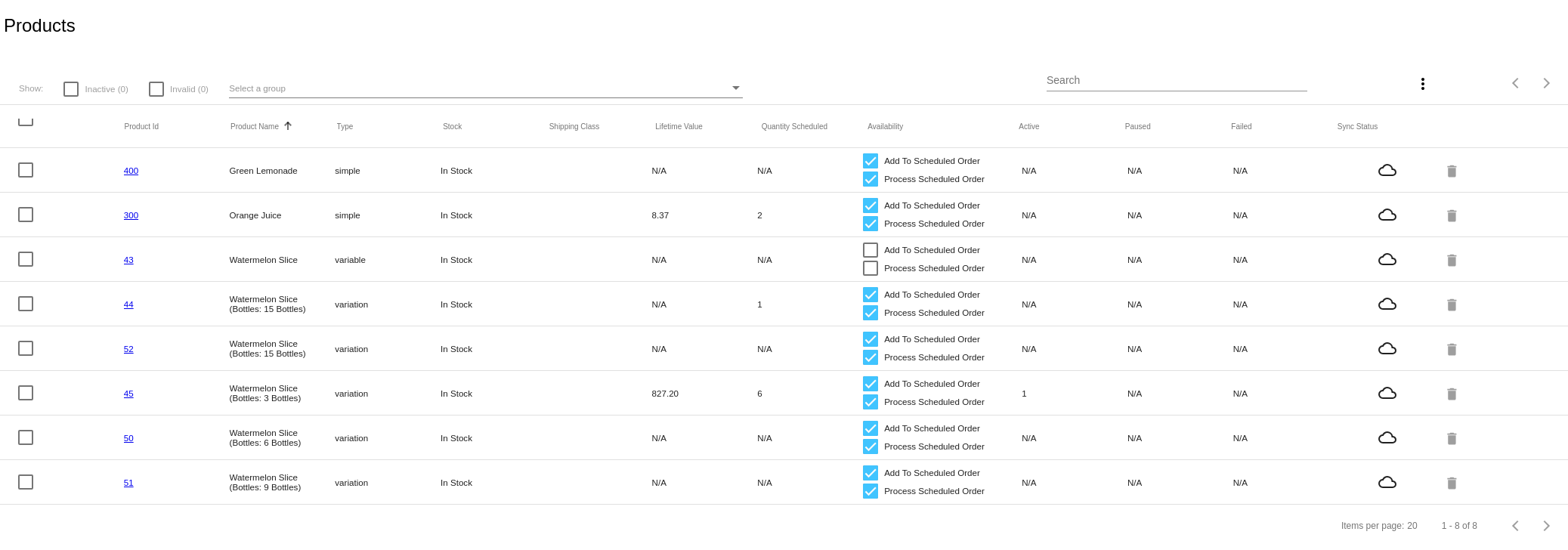
scroll to position [7, 0]
